Goal: Information Seeking & Learning: Learn about a topic

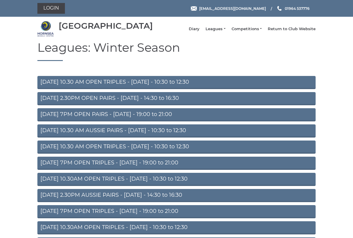
click at [225, 31] on link "Leagues" at bounding box center [216, 28] width 20 height 5
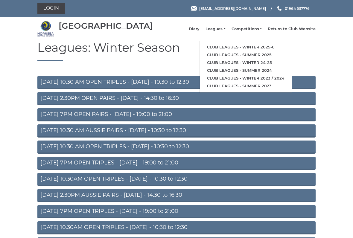
click at [259, 48] on link "Club leagues - Winter 2025-6" at bounding box center [246, 47] width 92 height 8
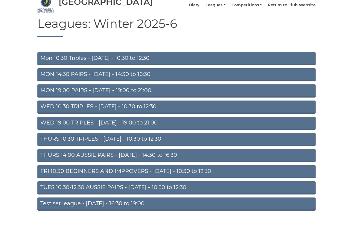
scroll to position [24, 0]
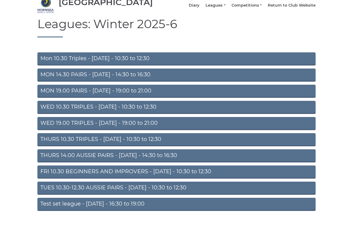
click at [175, 82] on link "MON 14.30 PAIRS - [DATE] - 14:30 to 16:30" at bounding box center [176, 75] width 278 height 13
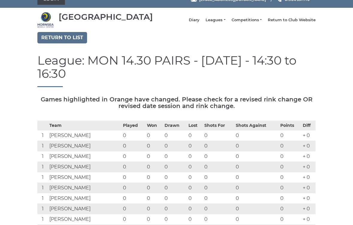
scroll to position [4, 0]
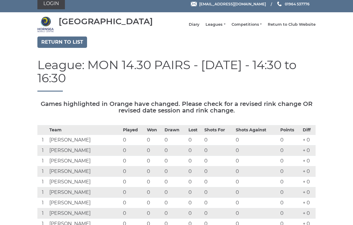
click at [67, 46] on link "Return to list" at bounding box center [62, 42] width 50 height 11
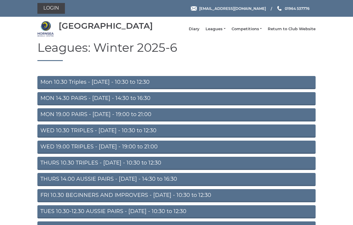
click at [203, 136] on link "WED 10.30 TRIPLES - Wednesday - 10:30 to 12:30" at bounding box center [176, 130] width 278 height 13
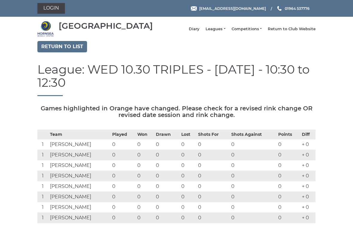
click at [63, 50] on link "Return to list" at bounding box center [62, 46] width 50 height 11
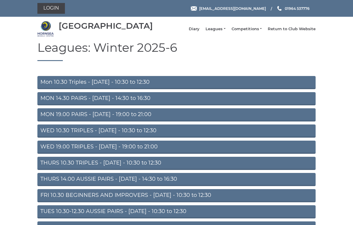
click at [189, 167] on link "THURS 10.30 TRIPLES - Thursday - 10:30 to 12:30" at bounding box center [176, 163] width 278 height 13
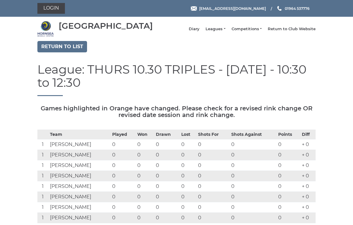
click at [66, 49] on link "Return to list" at bounding box center [62, 46] width 50 height 11
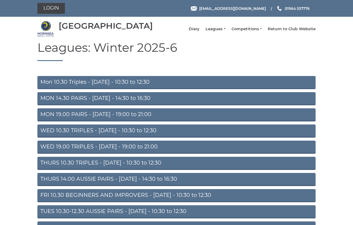
click at [220, 186] on link "THURS 14.00 AUSSIE PAIRS - [DATE] - 14:30 to 16:30" at bounding box center [176, 179] width 278 height 13
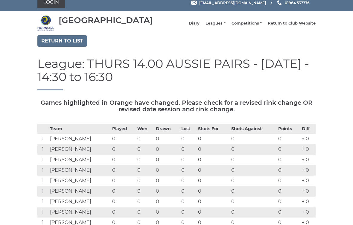
scroll to position [4, 0]
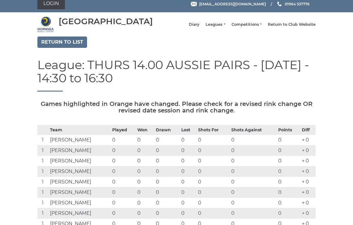
click at [66, 47] on link "Return to list" at bounding box center [62, 42] width 50 height 11
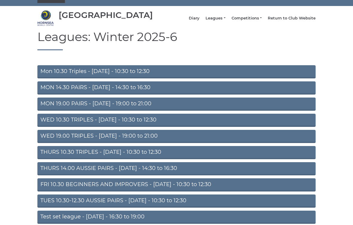
scroll to position [36, 0]
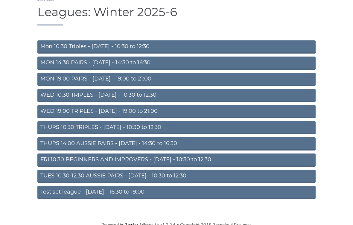
click at [198, 164] on link "FRI 10.30 BEGINNERS AND IMPROVERS - [DATE] - 10:30 to 12:30" at bounding box center [176, 160] width 278 height 13
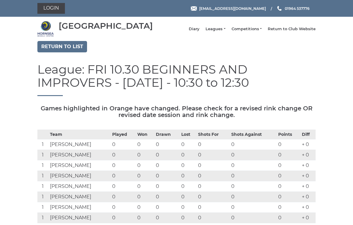
click at [66, 52] on link "Return to list" at bounding box center [62, 46] width 50 height 11
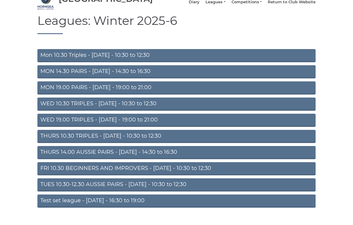
scroll to position [27, 0]
click at [168, 119] on link "WED 19.00 TRIPLES - [DATE] - 19:00 to 21:00" at bounding box center [176, 120] width 278 height 13
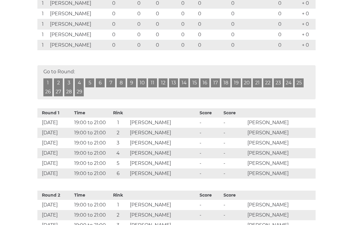
scroll to position [214, 0]
